Goal: Check status: Check status

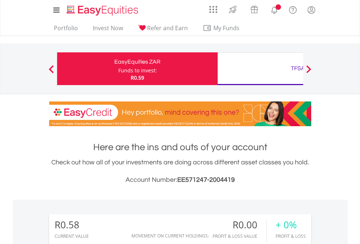
scroll to position [70, 114]
click at [118, 69] on div "Funds to invest:" at bounding box center [137, 70] width 39 height 7
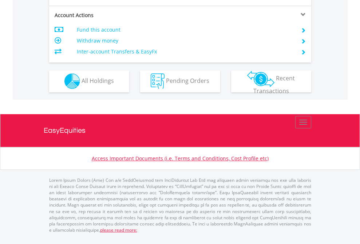
scroll to position [681, 0]
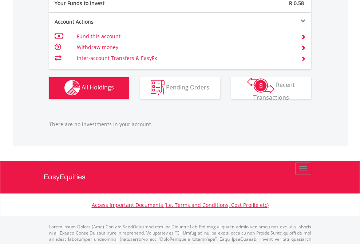
scroll to position [721, 0]
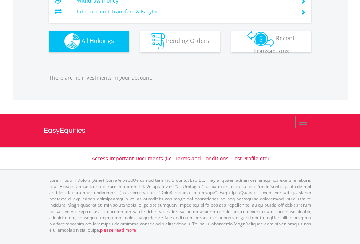
scroll to position [70, 114]
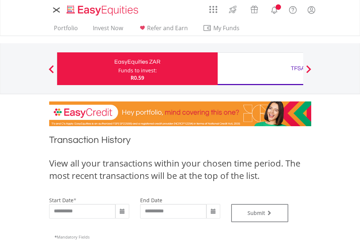
type input "**********"
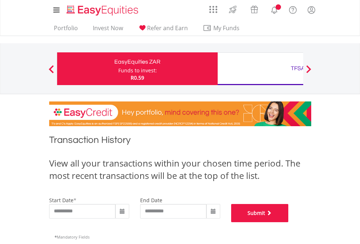
click at [289, 222] on button "Submit" at bounding box center [260, 213] width 58 height 18
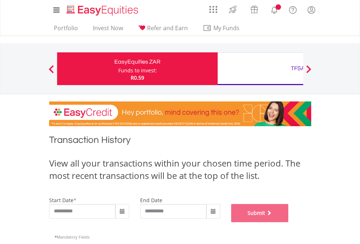
scroll to position [295, 0]
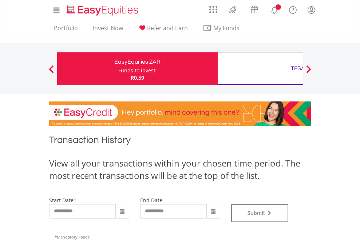
click at [260, 69] on div "TFSA" at bounding box center [298, 68] width 152 height 10
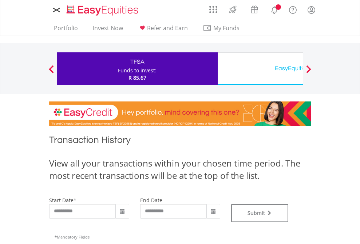
type input "**********"
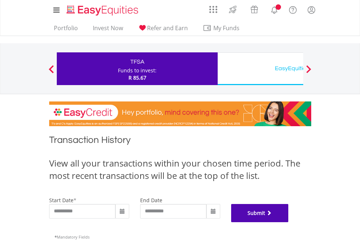
click at [289, 222] on button "Submit" at bounding box center [260, 213] width 58 height 18
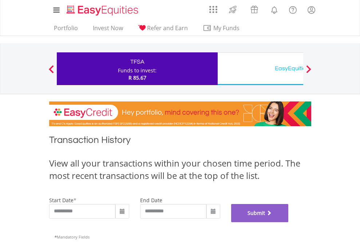
scroll to position [295, 0]
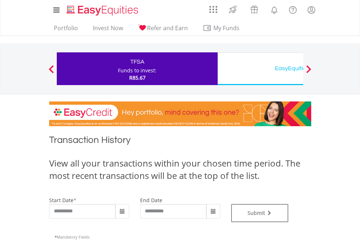
click at [260, 69] on div "EasyEquities USD" at bounding box center [298, 68] width 152 height 10
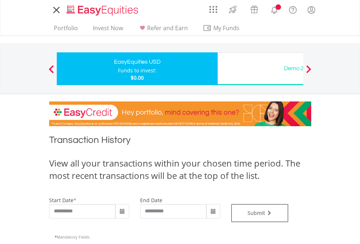
type input "**********"
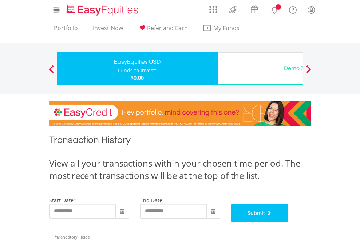
click at [289, 222] on button "Submit" at bounding box center [260, 213] width 58 height 18
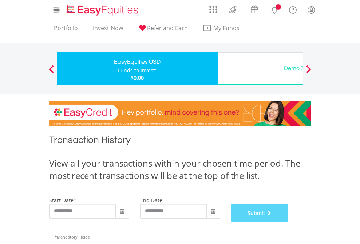
scroll to position [295, 0]
